Goal: Find specific page/section: Find specific page/section

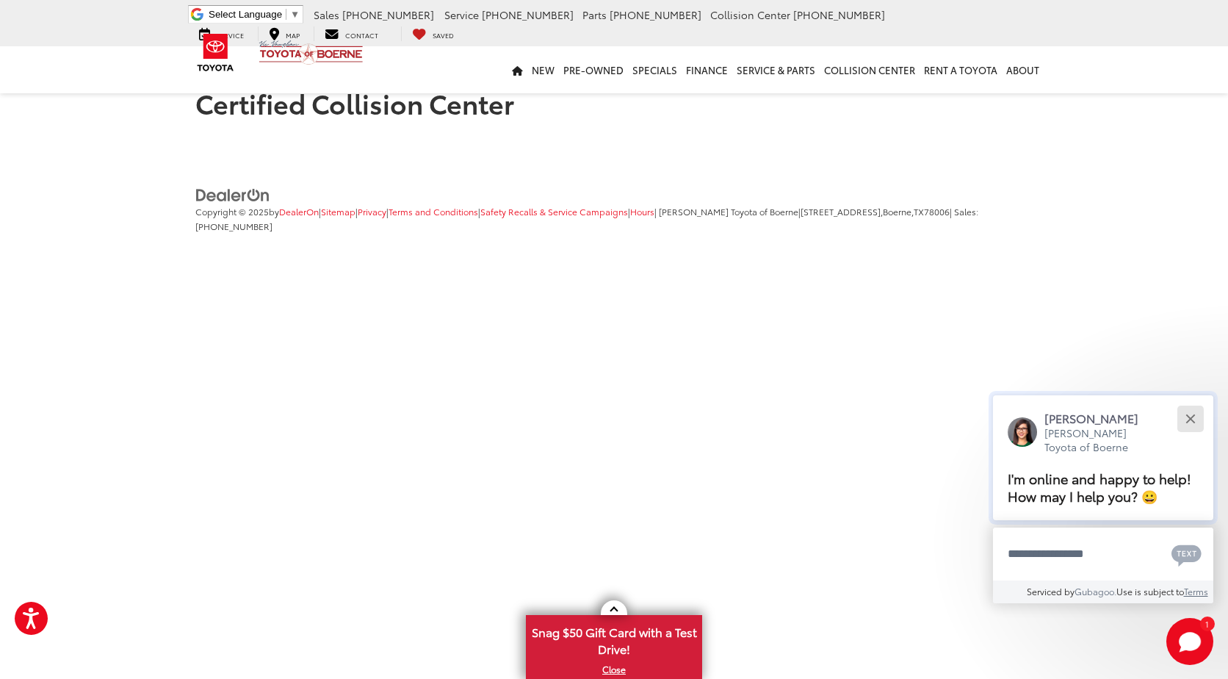
click at [1191, 417] on div "Close" at bounding box center [1191, 419] width 10 height 10
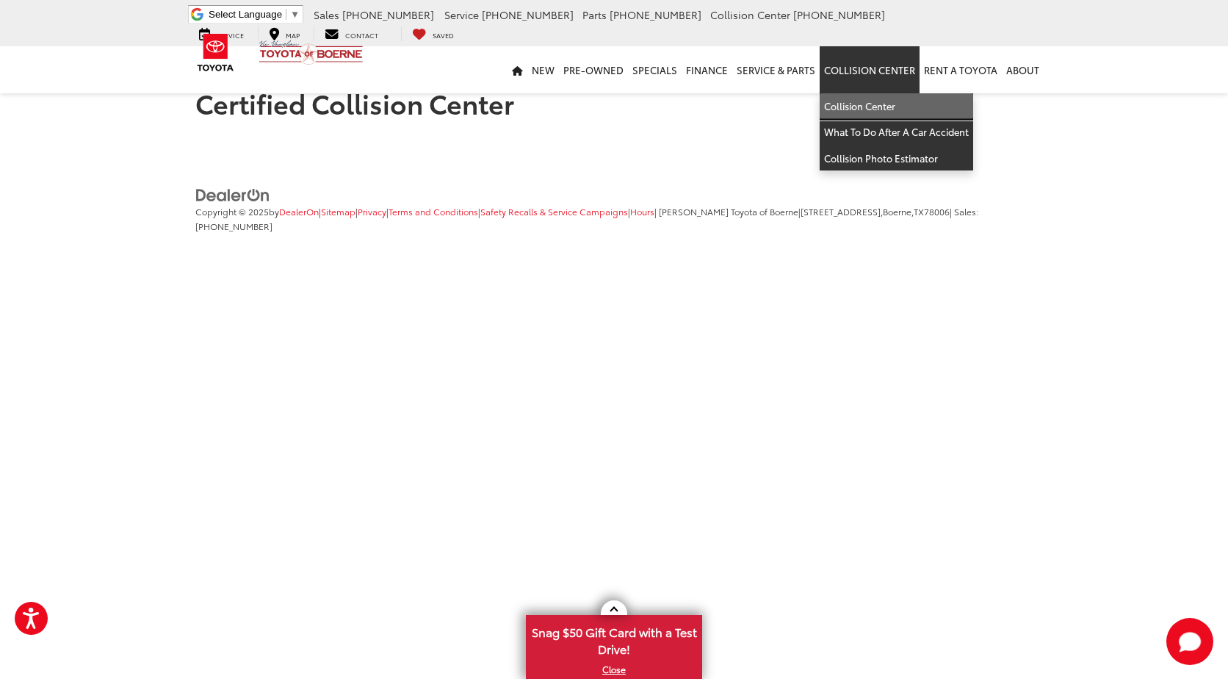
click at [869, 110] on link "Collision Center" at bounding box center [897, 106] width 154 height 26
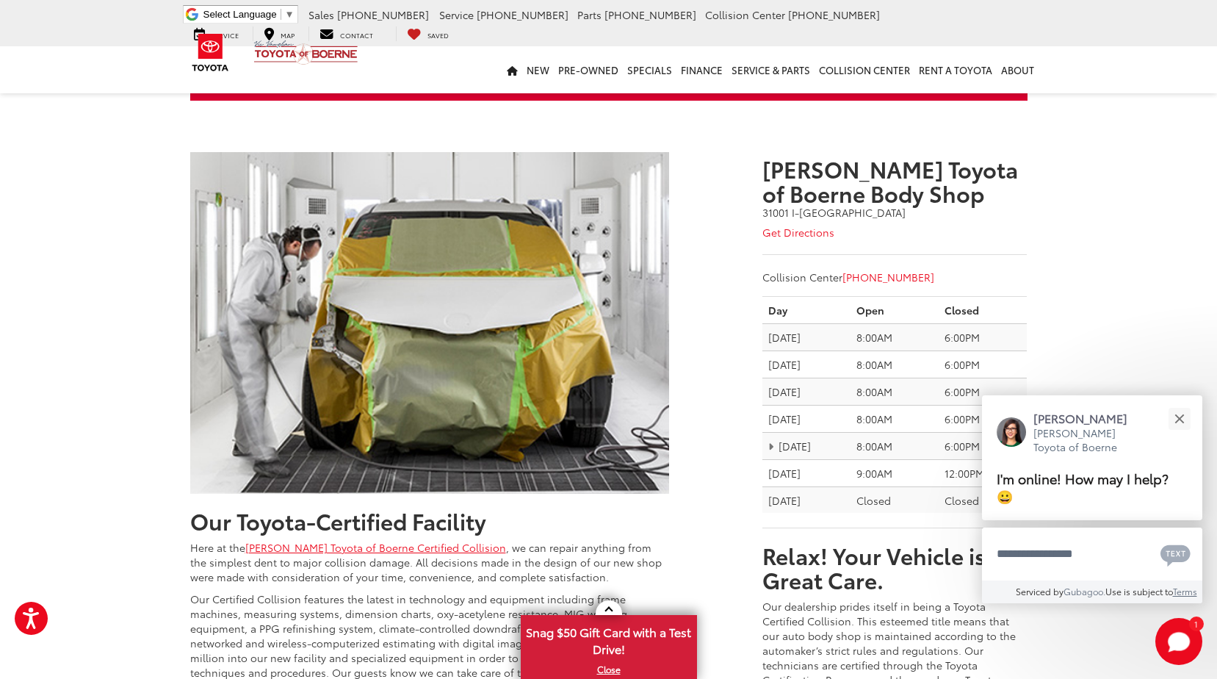
scroll to position [294, 0]
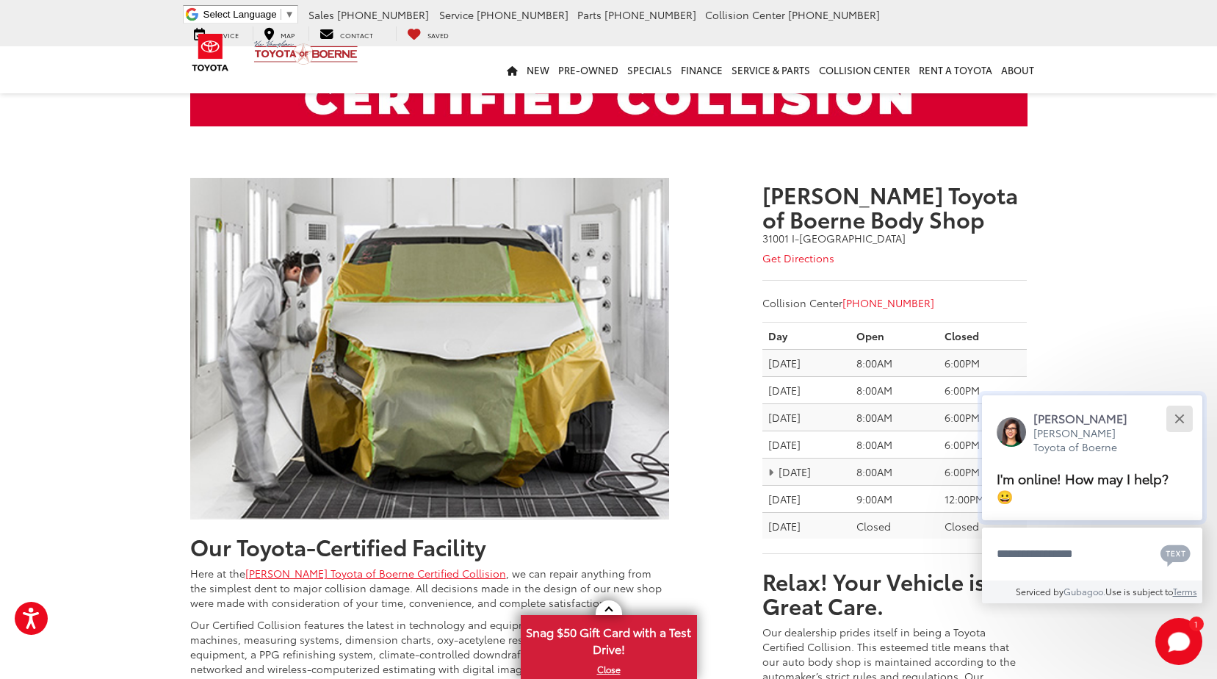
click at [1178, 417] on div "Close" at bounding box center [1180, 419] width 10 height 10
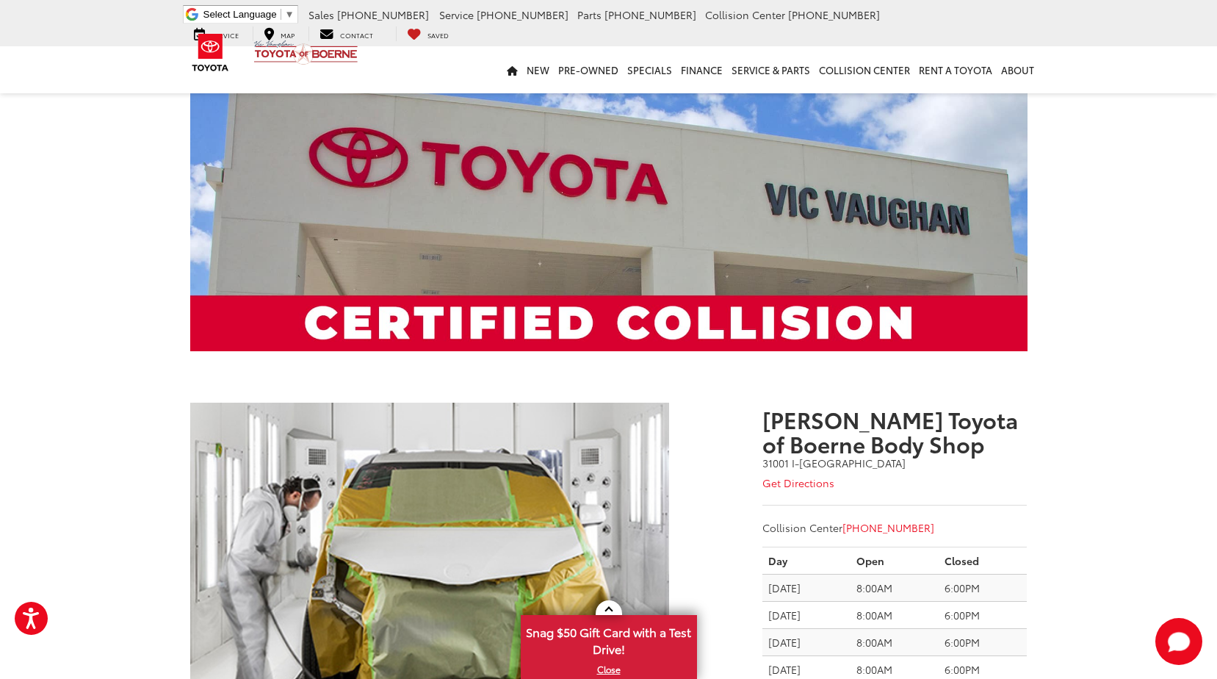
scroll to position [0, 0]
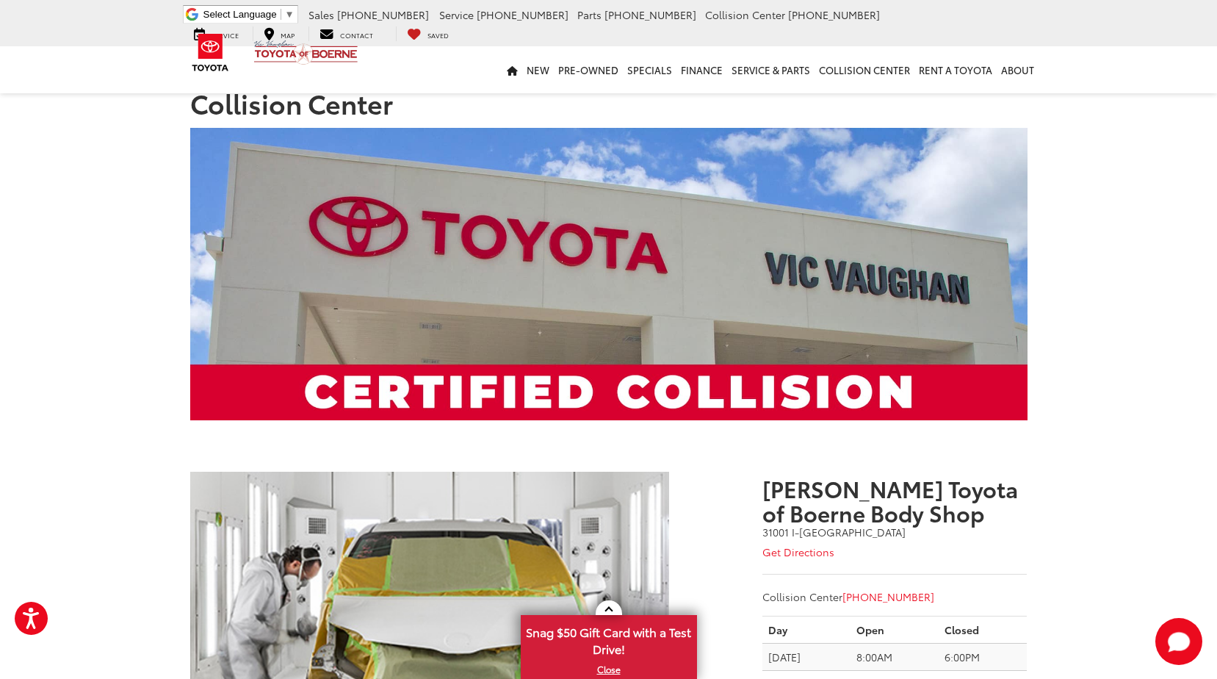
click at [276, 36] on ul "[PERSON_NAME] Toyota of Boerne" at bounding box center [270, 53] width 183 height 48
click at [284, 36] on ul "[PERSON_NAME] Toyota of Boerne" at bounding box center [270, 53] width 183 height 48
click at [273, 36] on ul "[PERSON_NAME] Toyota of Boerne" at bounding box center [270, 53] width 183 height 48
click at [262, 30] on ul "[PERSON_NAME] Toyota of Boerne" at bounding box center [270, 53] width 183 height 48
click at [264, 30] on ul "[PERSON_NAME] Toyota of Boerne" at bounding box center [270, 53] width 183 height 48
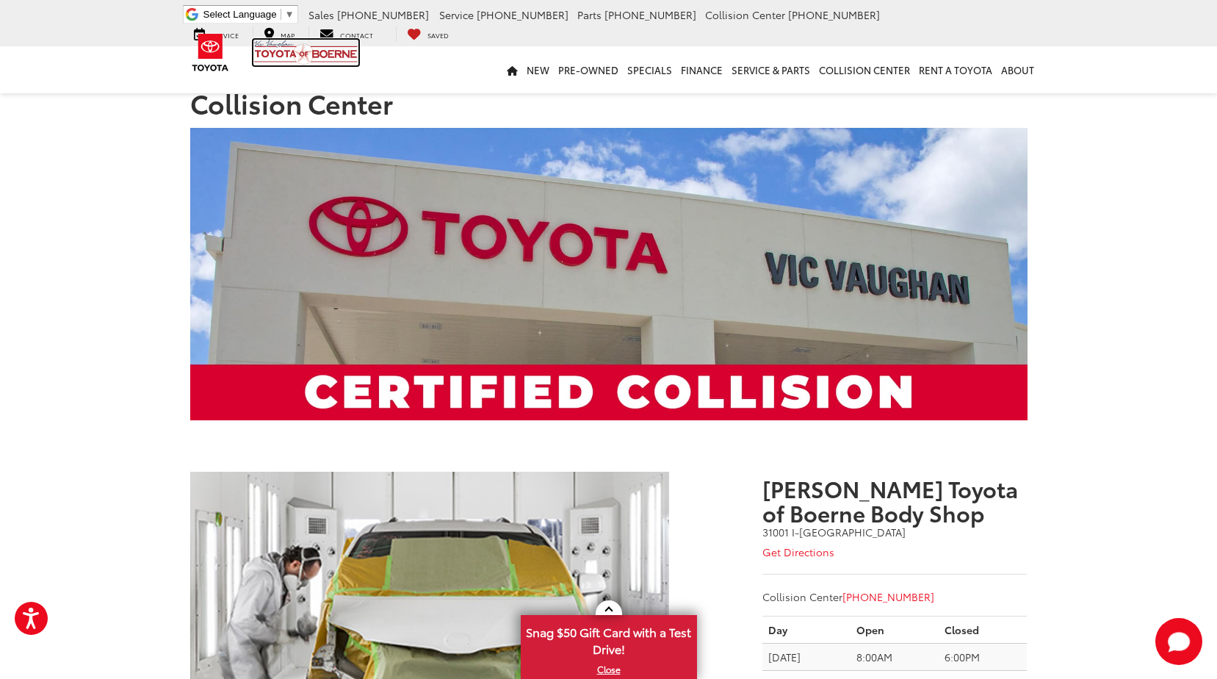
click at [272, 51] on img at bounding box center [305, 53] width 105 height 26
click at [264, 34] on icon at bounding box center [269, 34] width 10 height 1
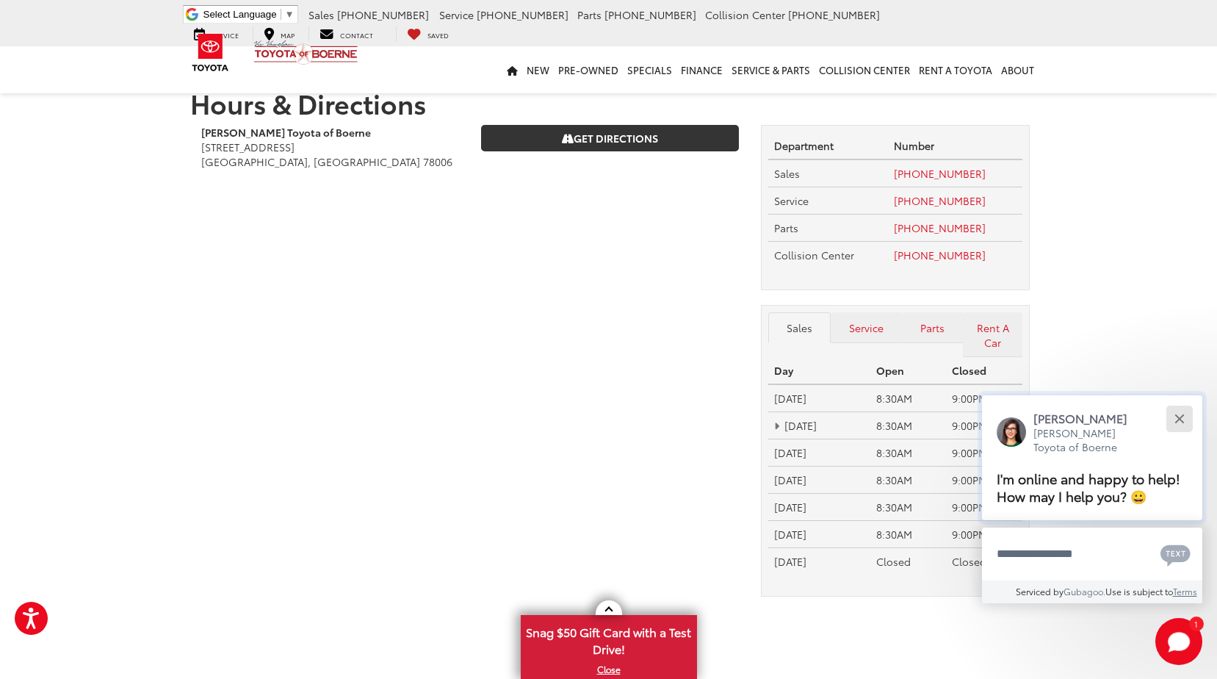
click at [1185, 412] on button "Close" at bounding box center [1180, 419] width 32 height 32
